Goal: Task Accomplishment & Management: Contribute content

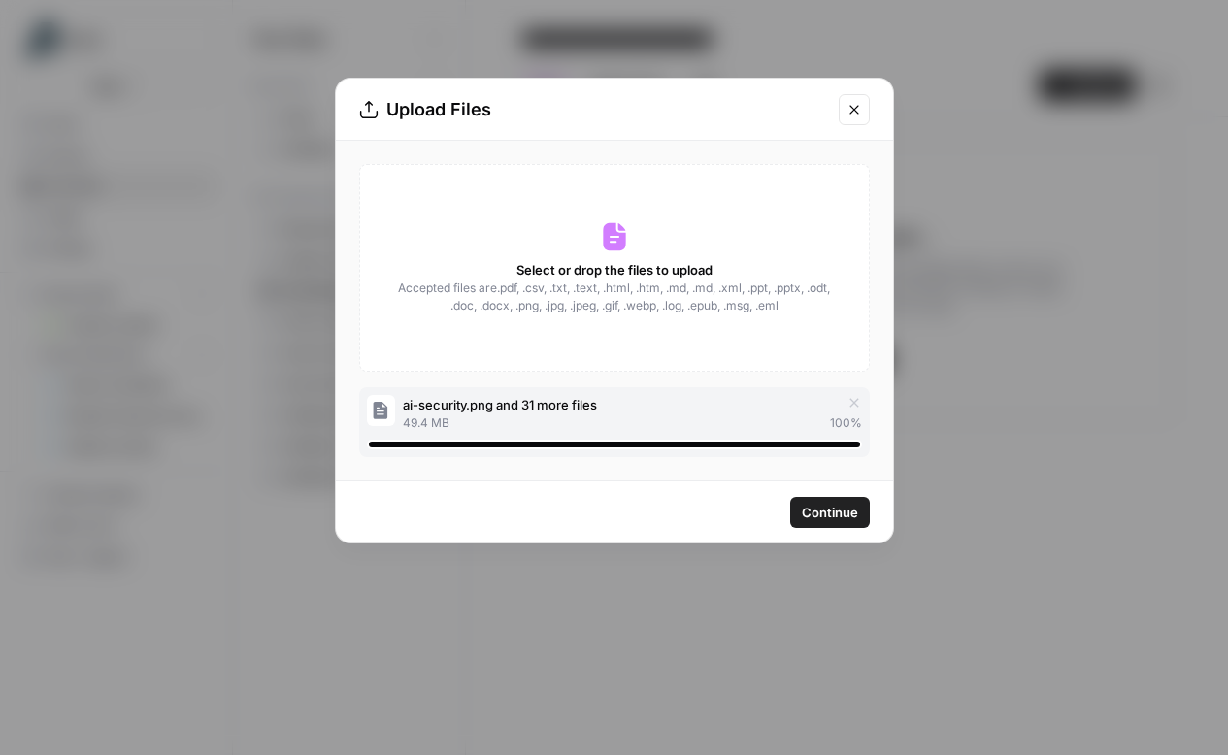
click at [846, 402] on icon "button" at bounding box center [854, 403] width 16 height 16
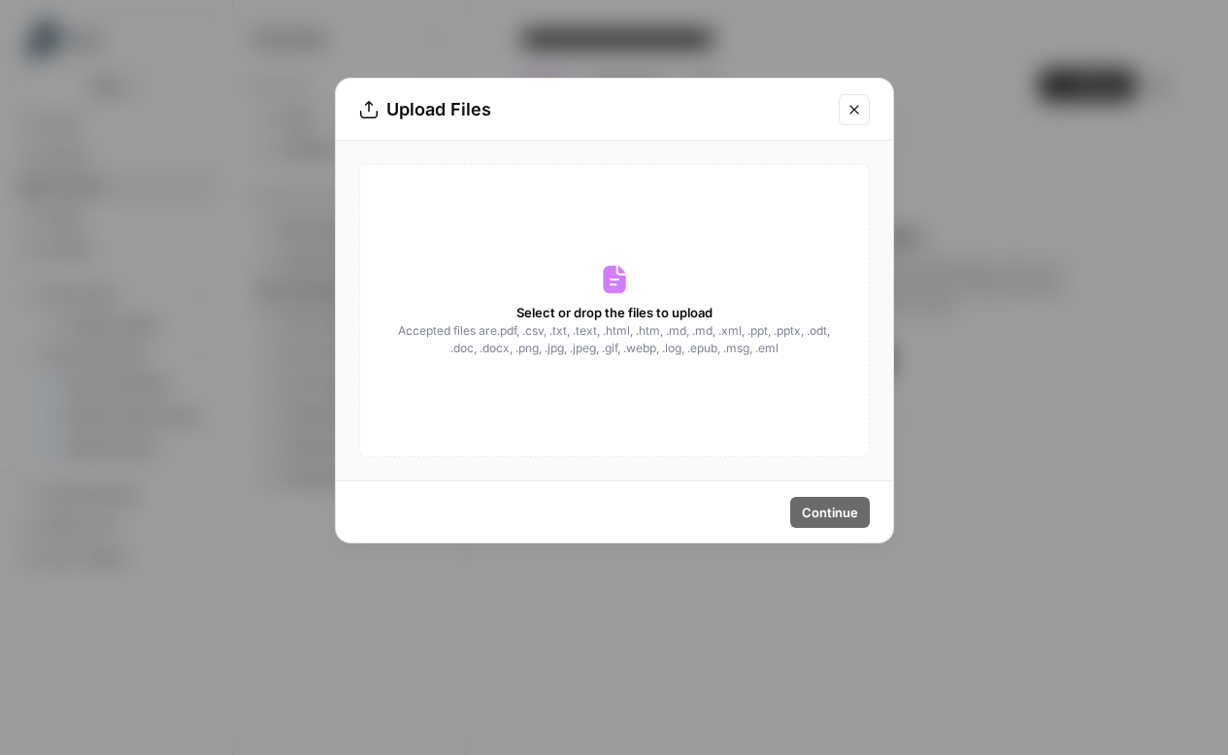
click at [853, 115] on icon "Close modal" at bounding box center [854, 110] width 16 height 16
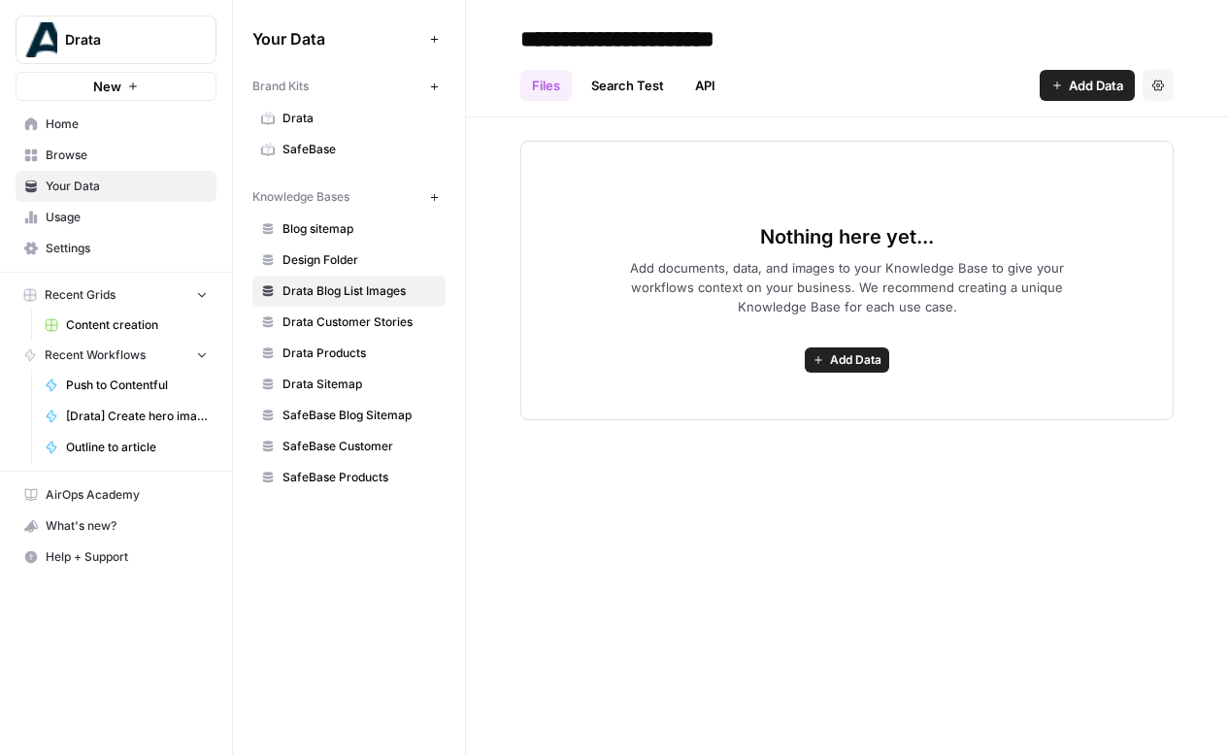
click at [838, 366] on span "Add Data" at bounding box center [855, 359] width 51 height 17
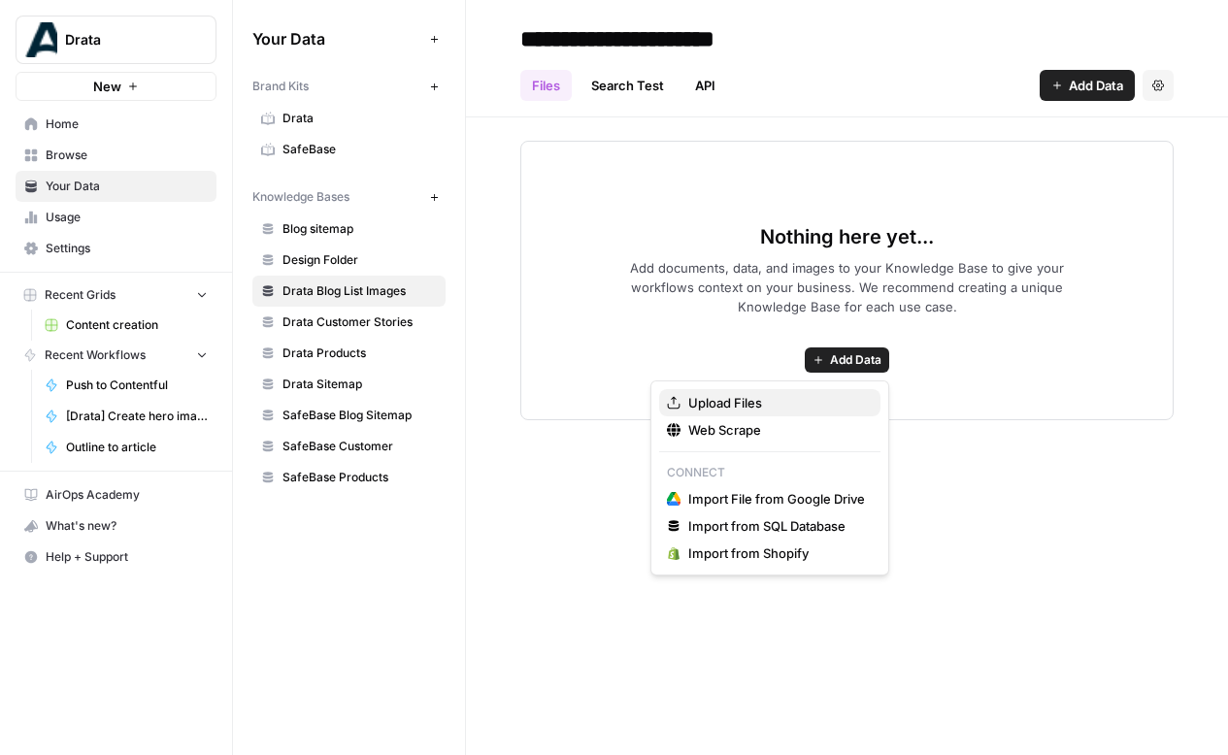
click at [812, 400] on span "Upload Files" at bounding box center [776, 402] width 177 height 19
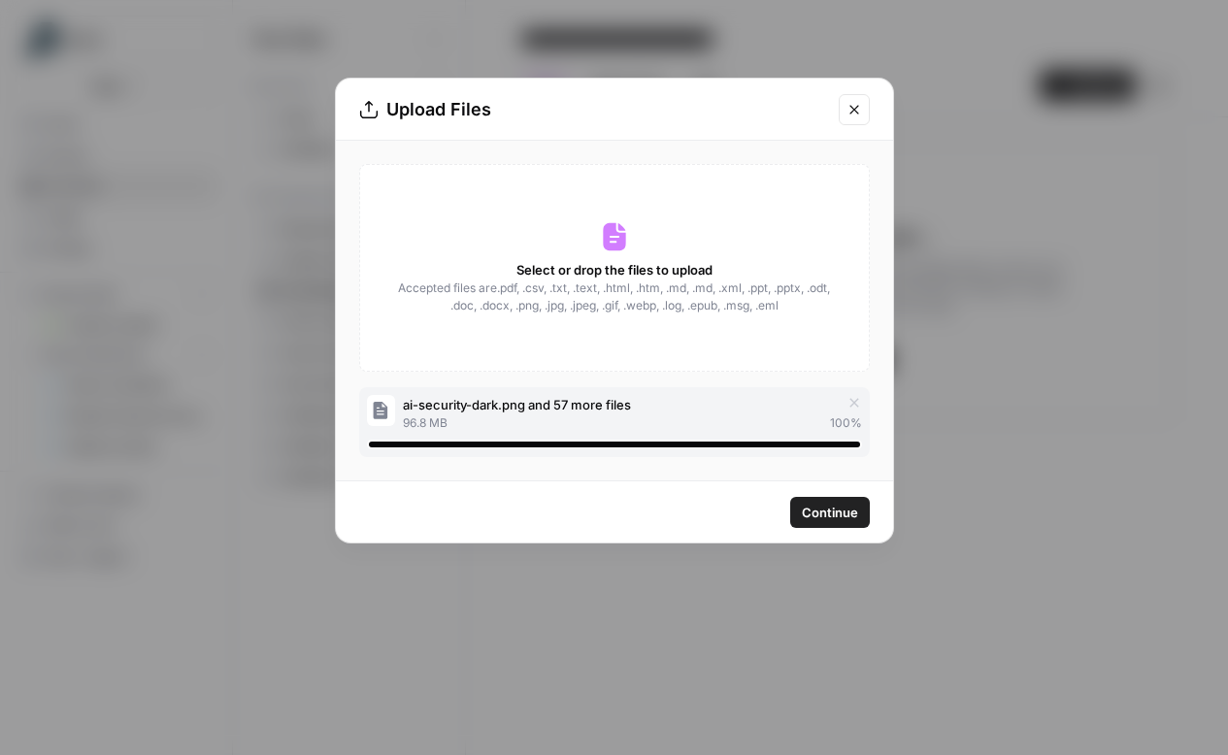
click at [829, 507] on span "Continue" at bounding box center [830, 512] width 56 height 19
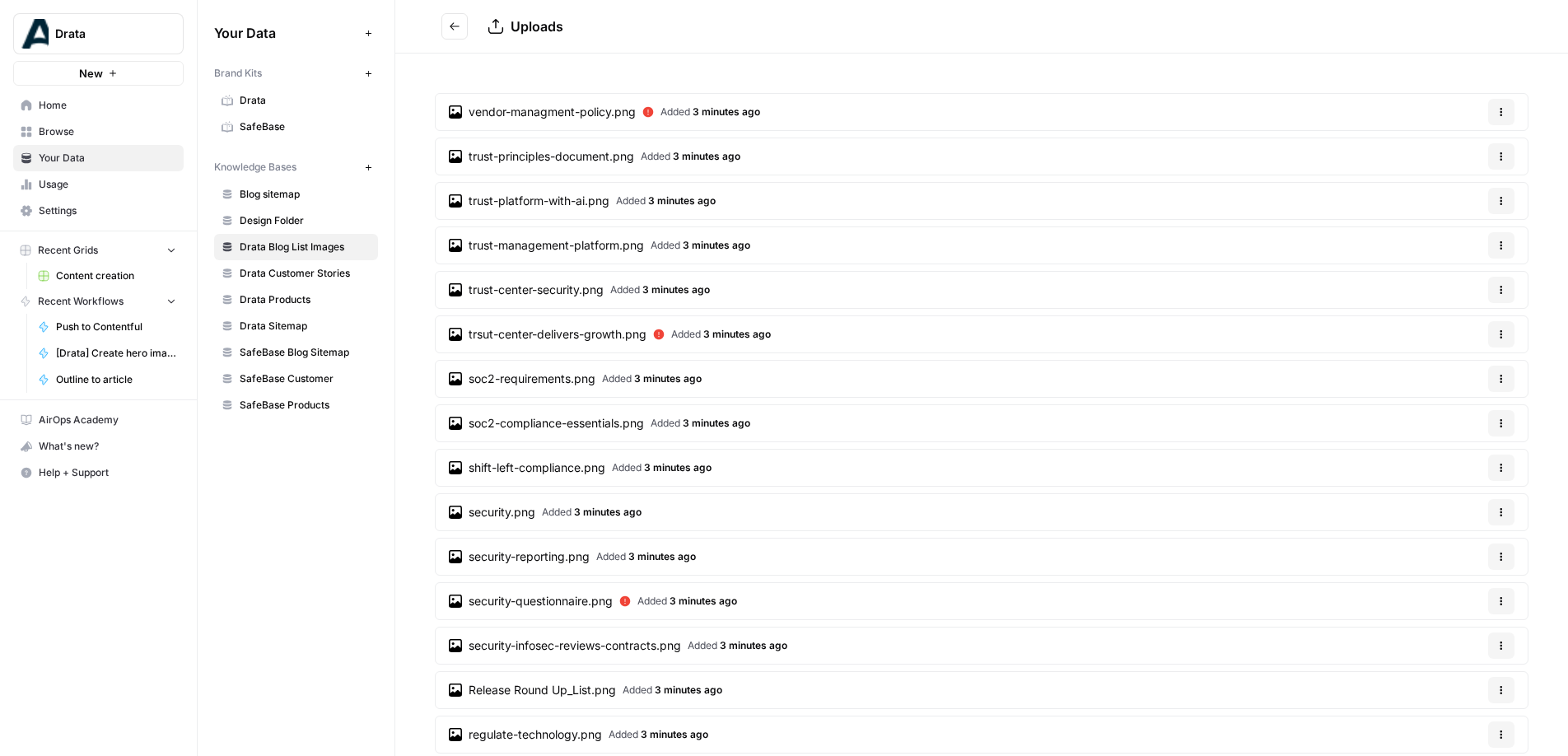
click at [452, 23] on icon "Go back" at bounding box center [455, 26] width 12 height 12
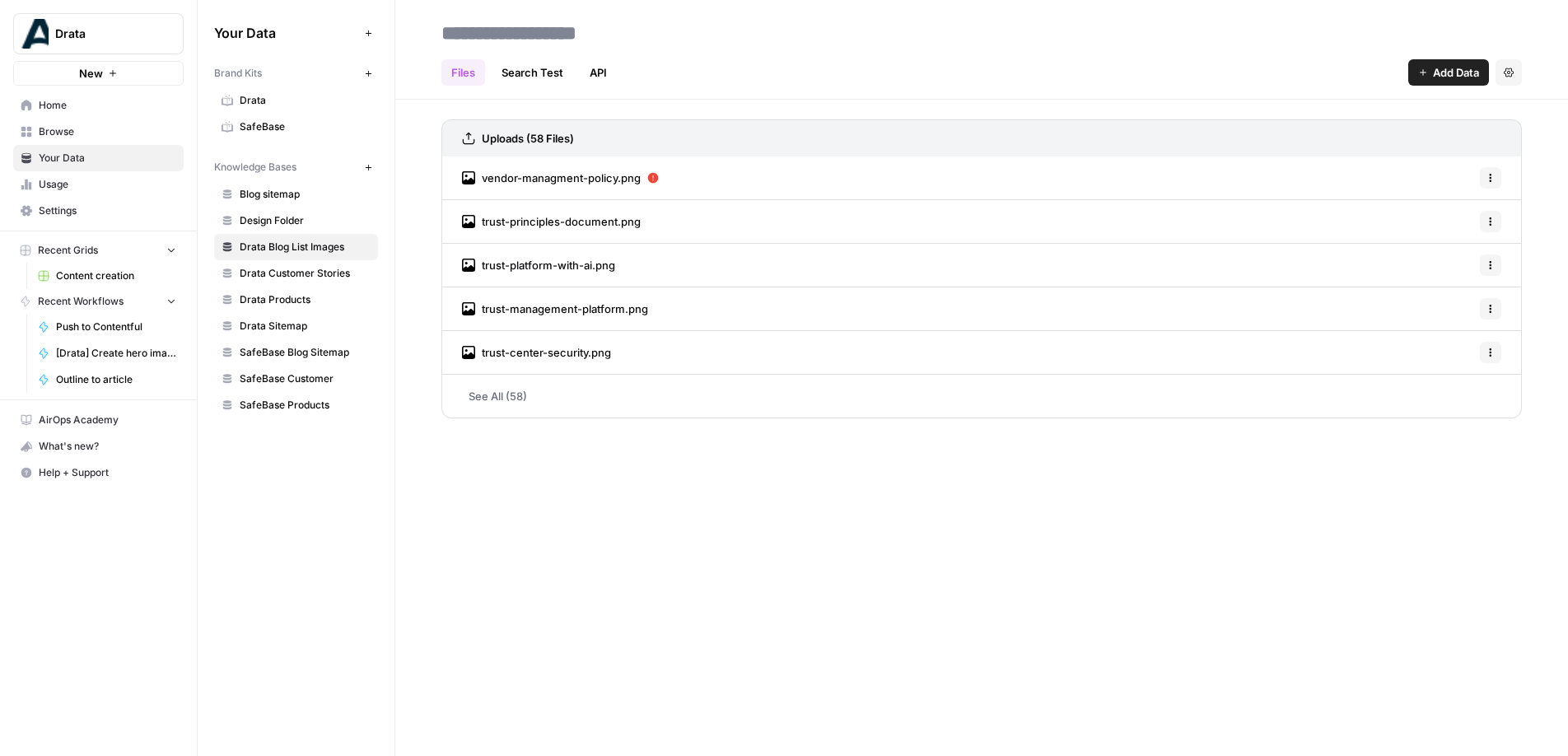
click at [269, 457] on div "Your Data Add Data Brand Kits New Drata SafeBase Knowledge Bases New Blog sitem…" at bounding box center [296, 378] width 197 height 756
click at [294, 278] on span "Drata Customer Stories" at bounding box center [305, 273] width 131 height 14
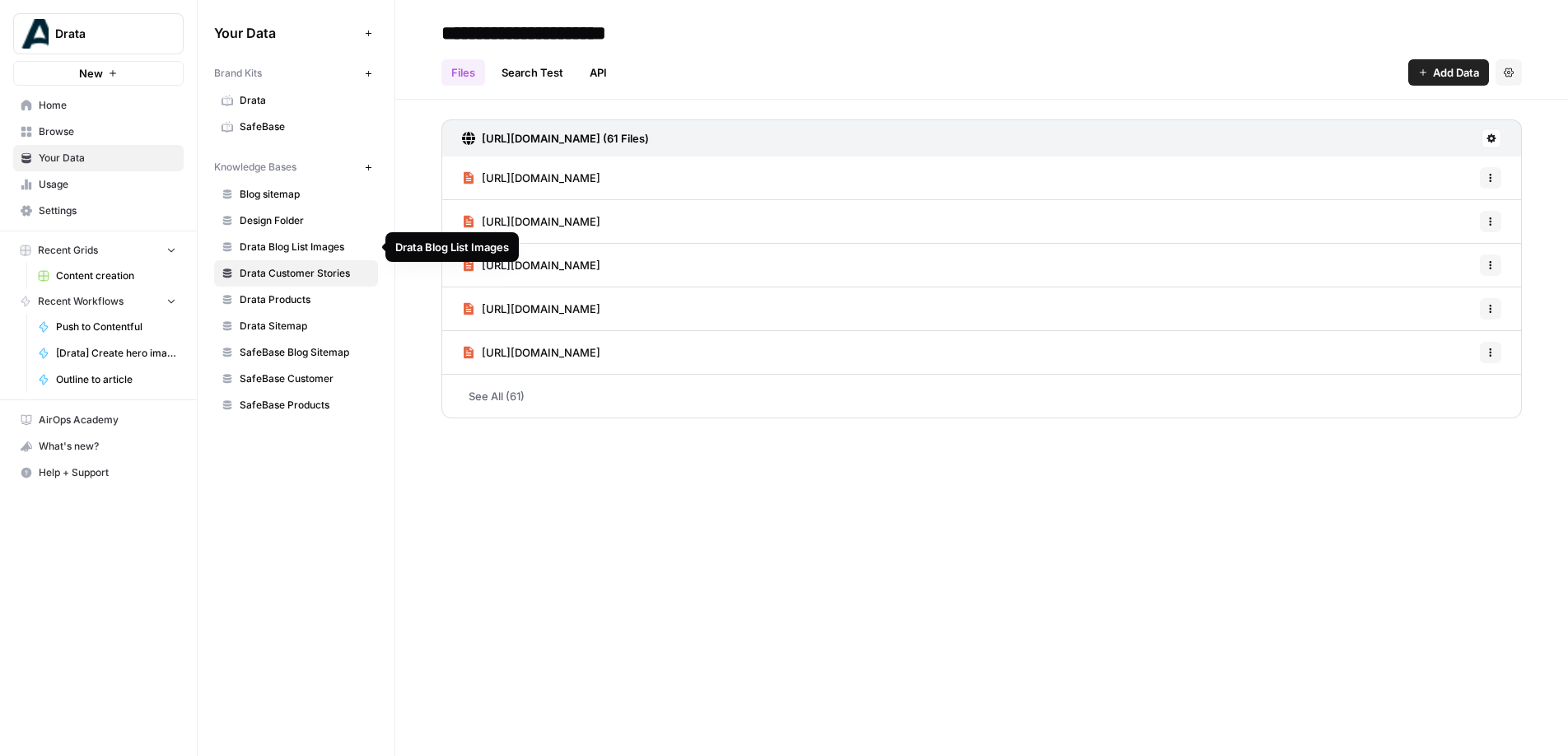
click at [301, 249] on span "Drata Blog List Images" at bounding box center [305, 246] width 131 height 14
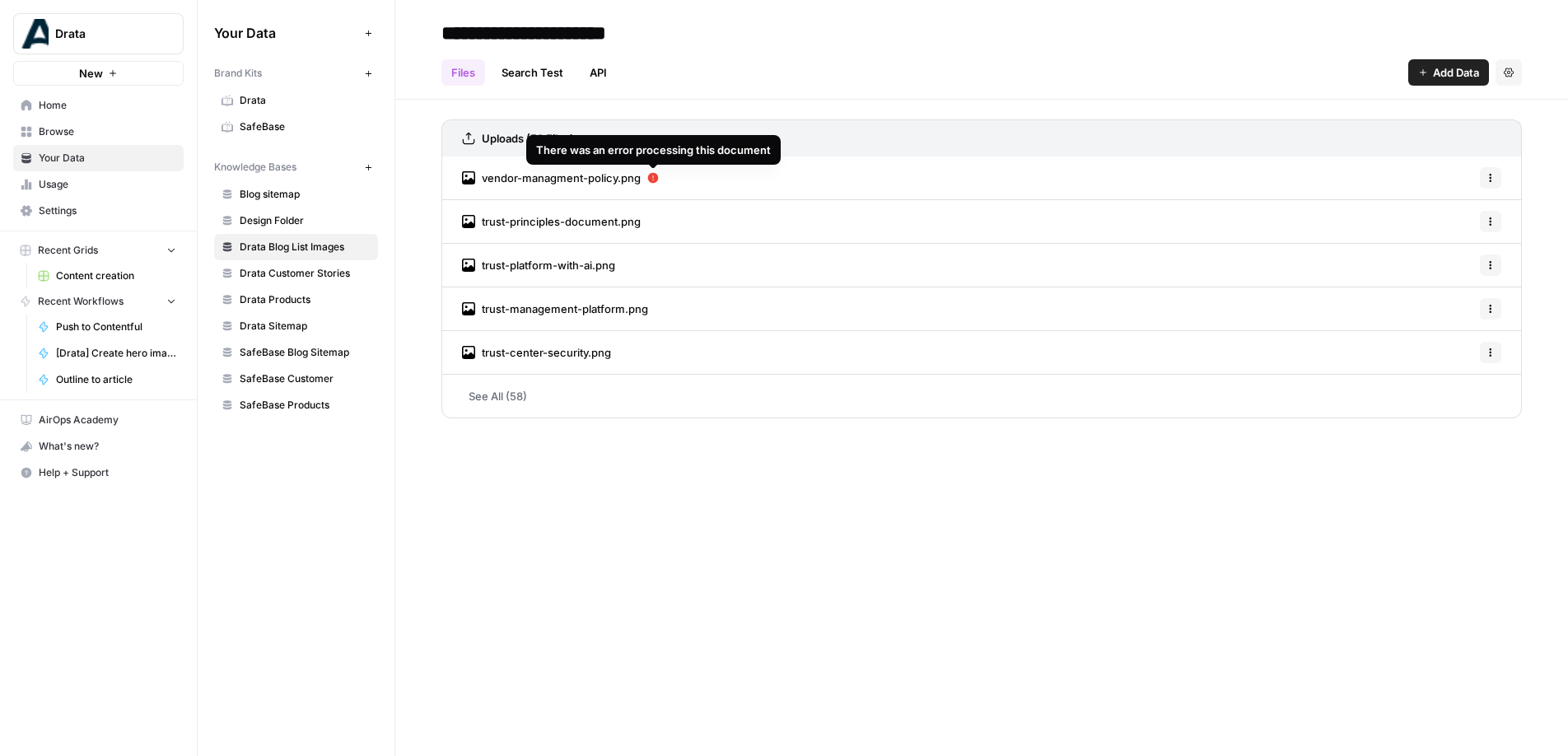
click at [653, 180] on icon at bounding box center [653, 178] width 12 height 12
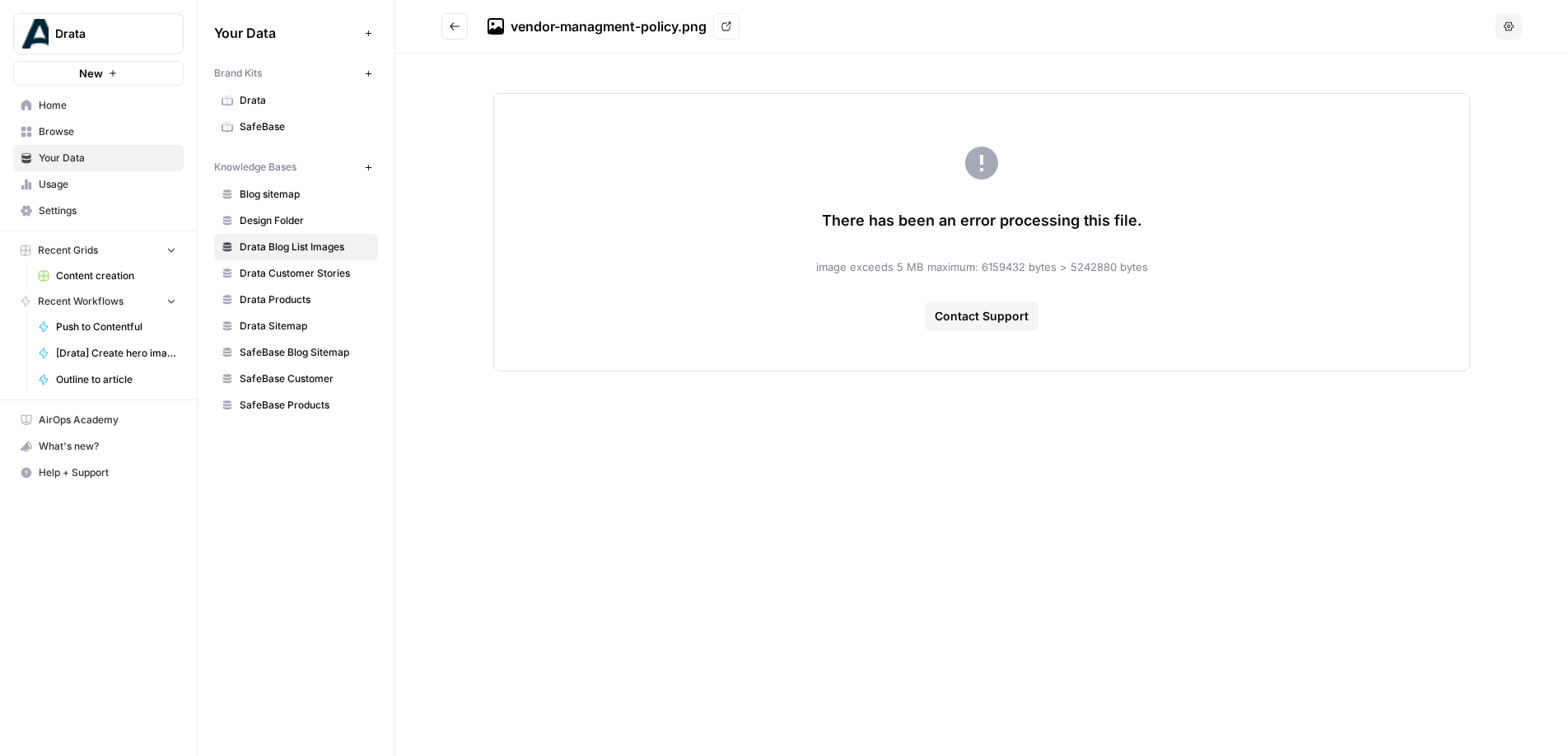
click at [462, 26] on button "Go back" at bounding box center [454, 26] width 26 height 26
